Goal: Navigation & Orientation: Find specific page/section

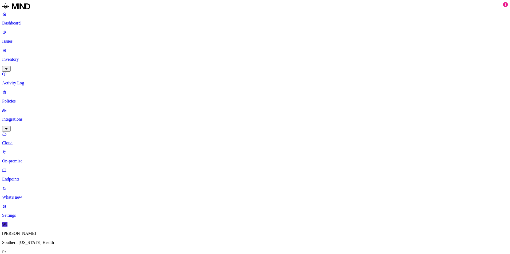
click at [14, 22] on p "Dashboard" at bounding box center [254, 23] width 505 height 5
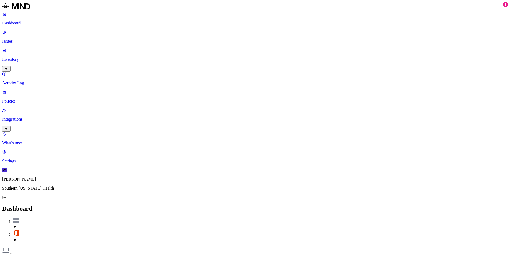
click at [23, 117] on p "Integrations" at bounding box center [254, 119] width 505 height 5
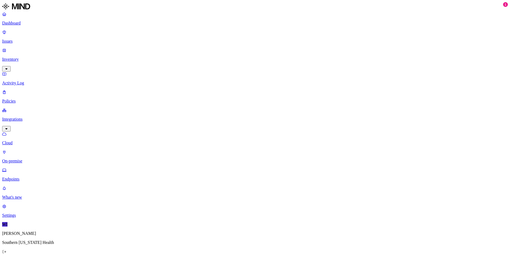
click at [33, 159] on p "On-premise" at bounding box center [254, 161] width 505 height 5
click at [28, 141] on p "Cloud" at bounding box center [254, 143] width 505 height 5
drag, startPoint x: 171, startPoint y: 40, endPoint x: 168, endPoint y: 40, distance: 3.7
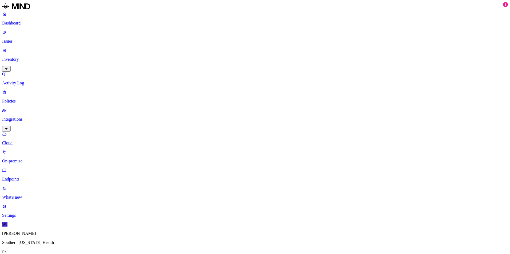
drag, startPoint x: 186, startPoint y: 38, endPoint x: 166, endPoint y: 41, distance: 20.2
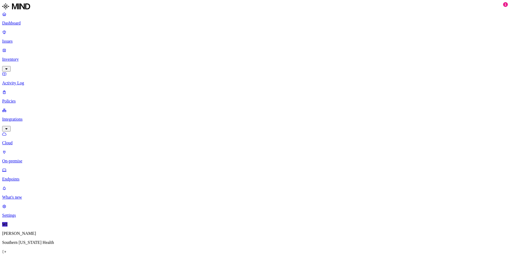
click at [36, 81] on p "Activity Log" at bounding box center [254, 83] width 505 height 5
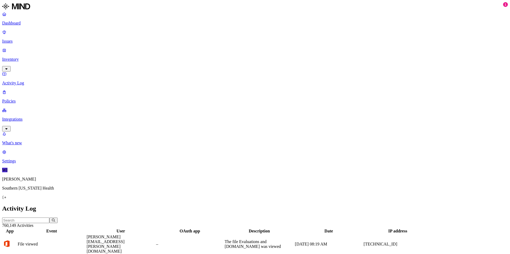
click at [44, 57] on p "Inventory" at bounding box center [254, 59] width 505 height 5
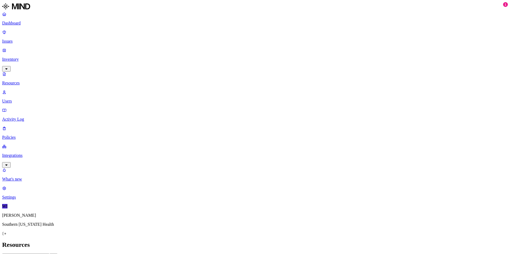
click at [18, 90] on link "Users" at bounding box center [254, 97] width 505 height 14
click at [17, 39] on p "Issues" at bounding box center [254, 41] width 505 height 5
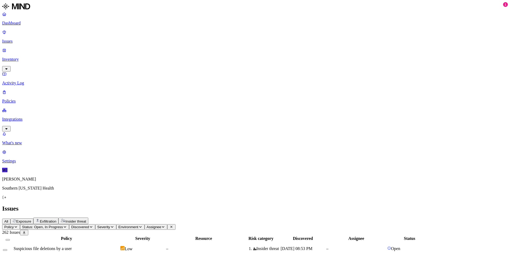
click at [21, 22] on p "Dashboard" at bounding box center [254, 23] width 505 height 5
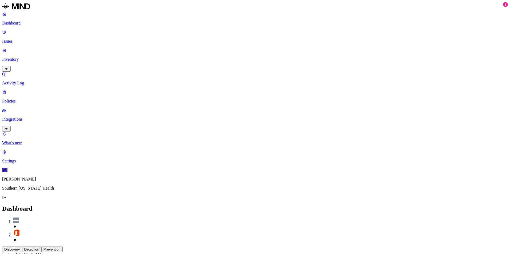
click at [21, 22] on p "Dashboard" at bounding box center [254, 23] width 505 height 5
click at [22, 57] on p "Inventory" at bounding box center [254, 59] width 505 height 5
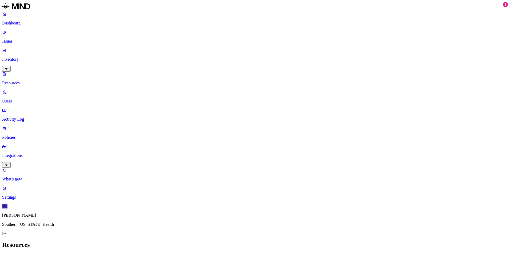
click at [24, 117] on p "Activity Log" at bounding box center [254, 119] width 505 height 5
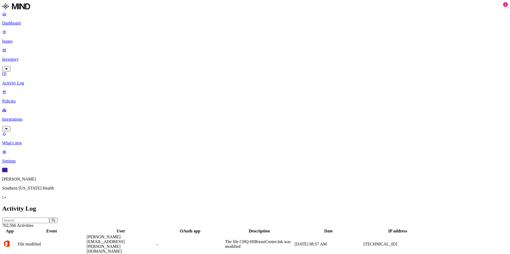
click at [26, 117] on p "Integrations" at bounding box center [254, 119] width 505 height 5
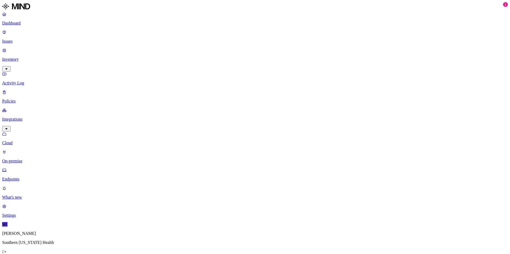
click at [28, 141] on p "Cloud" at bounding box center [254, 143] width 505 height 5
click at [32, 159] on p "On-premise" at bounding box center [254, 161] width 505 height 5
click at [25, 177] on p "Endpoints" at bounding box center [254, 179] width 505 height 5
click at [13, 39] on p "Issues" at bounding box center [254, 41] width 505 height 5
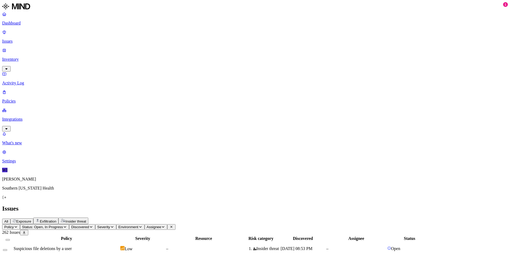
click at [28, 24] on p "Dashboard" at bounding box center [254, 23] width 505 height 5
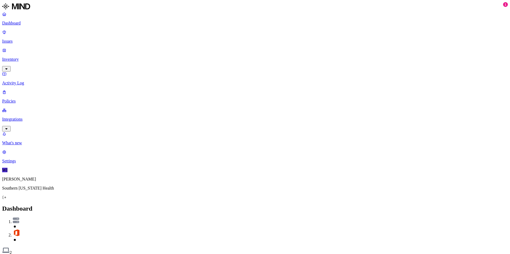
click at [23, 117] on p "Integrations" at bounding box center [254, 119] width 505 height 5
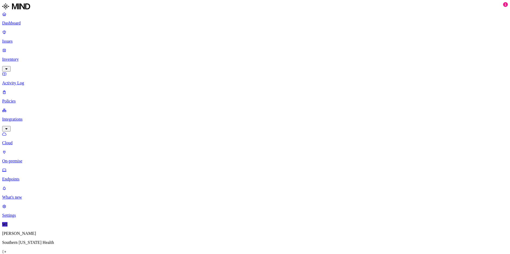
drag, startPoint x: 35, startPoint y: 78, endPoint x: 160, endPoint y: 43, distance: 130.0
drag, startPoint x: 134, startPoint y: 44, endPoint x: 126, endPoint y: 50, distance: 10.7
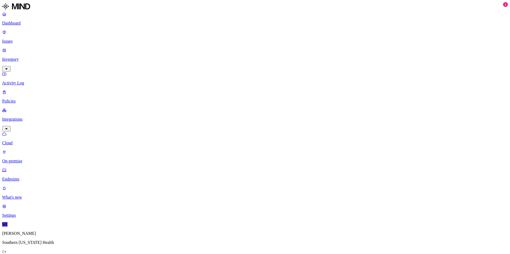
click at [15, 23] on p "Dashboard" at bounding box center [254, 23] width 505 height 5
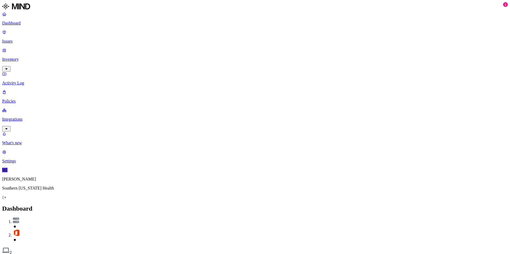
click at [27, 57] on p "Inventory" at bounding box center [254, 59] width 505 height 5
